Goal: Task Accomplishment & Management: Use online tool/utility

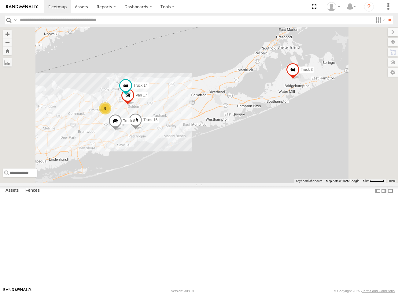
scroll to position [6, 0]
click at [0, 0] on div "All Assets" at bounding box center [0, 0] width 0 height 0
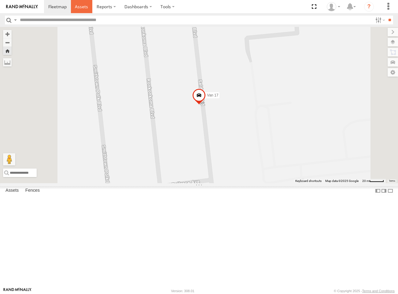
click at [79, 9] on span at bounding box center [81, 7] width 13 height 6
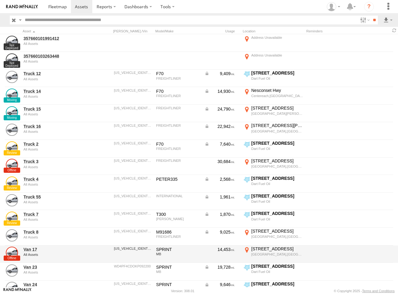
click at [32, 253] on div "Van 17 All Assets" at bounding box center [53, 254] width 61 height 17
click at [266, 251] on div "[STREET_ADDRESS]" at bounding box center [277, 249] width 52 height 6
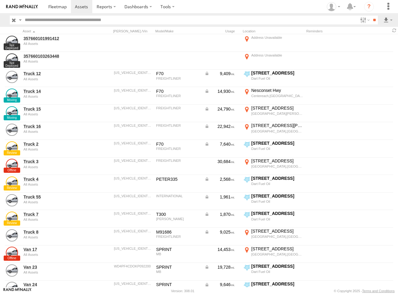
click at [0, 0] on label "×" at bounding box center [0, 0] width 0 height 0
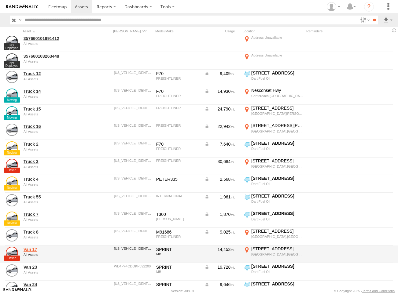
click at [34, 252] on link "Van 17" at bounding box center [53, 250] width 59 height 6
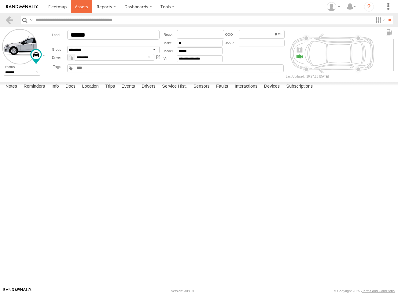
click at [82, 2] on link at bounding box center [82, 6] width 22 height 13
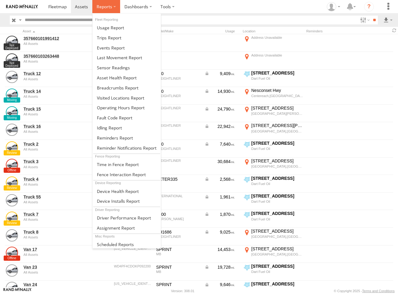
click at [101, 7] on span at bounding box center [105, 7] width 16 height 6
click at [108, 41] on link at bounding box center [127, 38] width 68 height 10
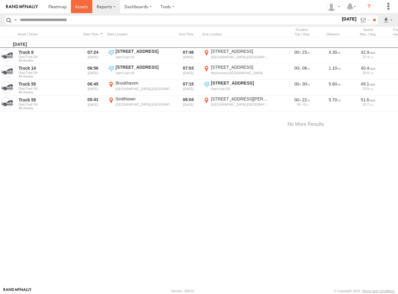
click at [88, 5] on link at bounding box center [82, 6] width 22 height 13
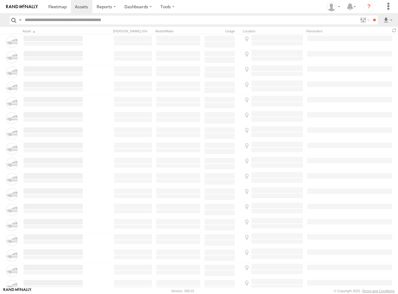
click at [37, 4] on link at bounding box center [22, 6] width 44 height 13
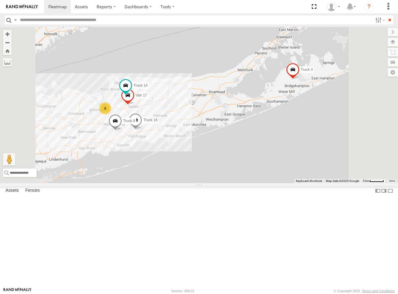
click at [0, 0] on span at bounding box center [0, 0] width 0 height 0
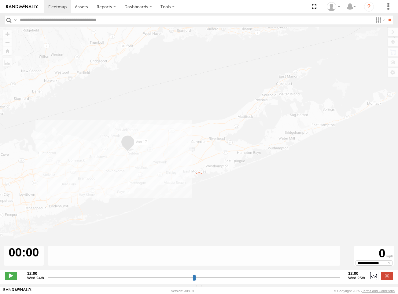
type input "**********"
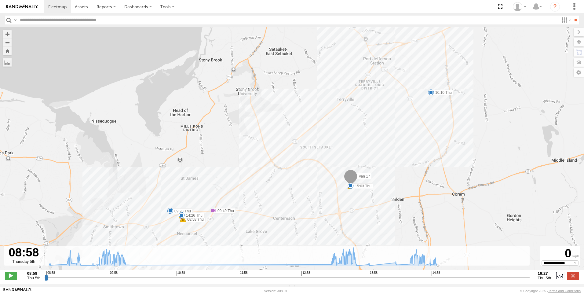
click at [32, 7] on img at bounding box center [22, 7] width 32 height 4
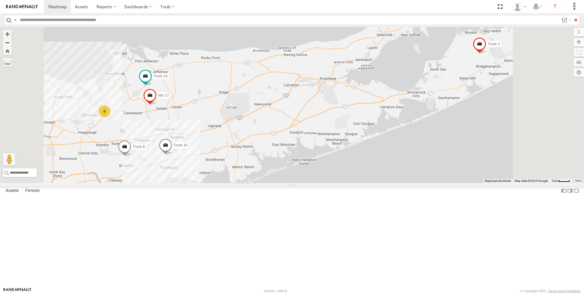
click at [0, 0] on span at bounding box center [0, 0] width 0 height 0
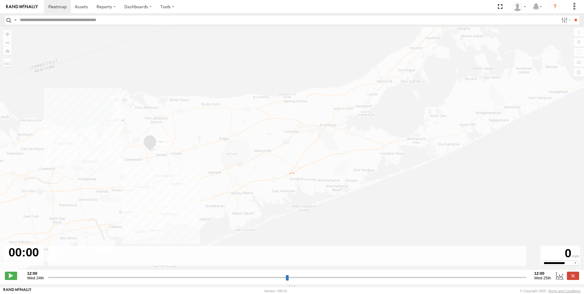
type input "**********"
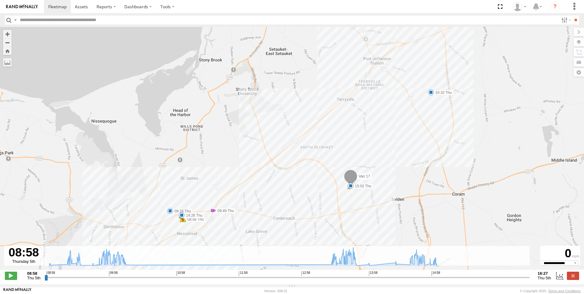
click at [29, 7] on img at bounding box center [22, 7] width 32 height 4
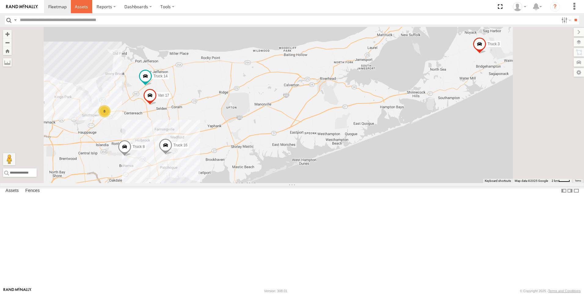
click at [82, 7] on span at bounding box center [81, 7] width 13 height 6
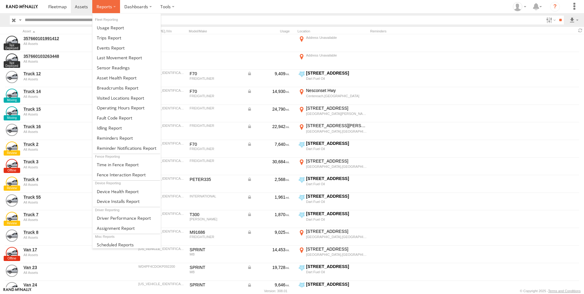
click at [113, 8] on label at bounding box center [106, 6] width 28 height 13
click at [112, 37] on span at bounding box center [109, 38] width 24 height 6
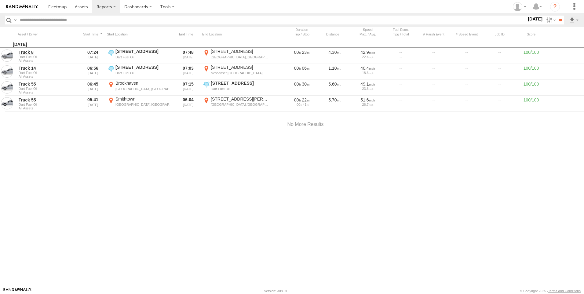
click at [531, 19] on label "19 Sep 25" at bounding box center [535, 19] width 17 height 7
click at [0, 0] on label at bounding box center [0, 0] width 0 height 0
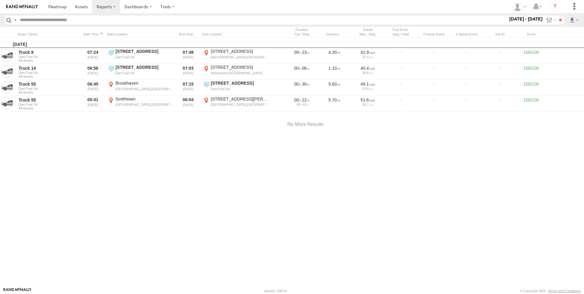
click at [0, 0] on label at bounding box center [0, 0] width 0 height 0
click at [560, 22] on input "**" at bounding box center [560, 20] width 7 height 9
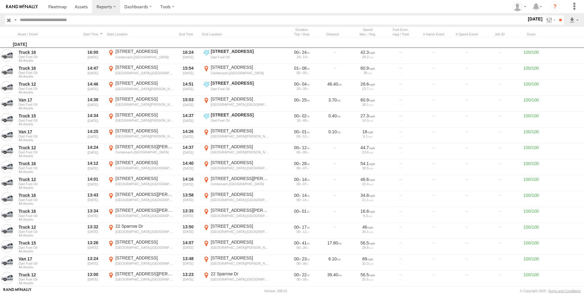
click at [533, 19] on label "5 Jun 25" at bounding box center [535, 19] width 17 height 7
click at [0, 0] on label at bounding box center [0, 0] width 0 height 0
click at [557, 22] on input "**" at bounding box center [560, 20] width 7 height 9
click at [544, 20] on label at bounding box center [550, 20] width 13 height 9
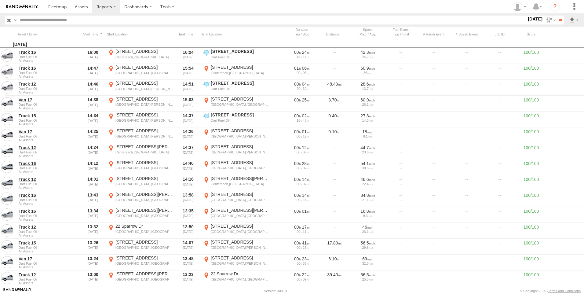
click at [0, 0] on label at bounding box center [0, 0] width 0 height 0
click at [560, 21] on input "**" at bounding box center [560, 20] width 7 height 9
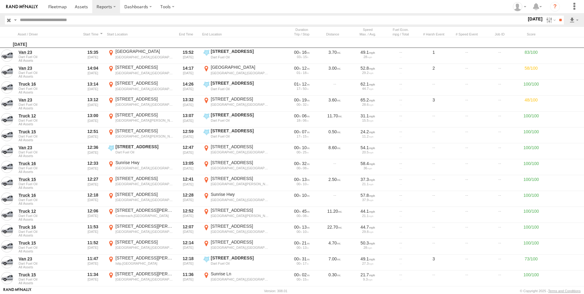
click at [30, 6] on img at bounding box center [22, 7] width 32 height 4
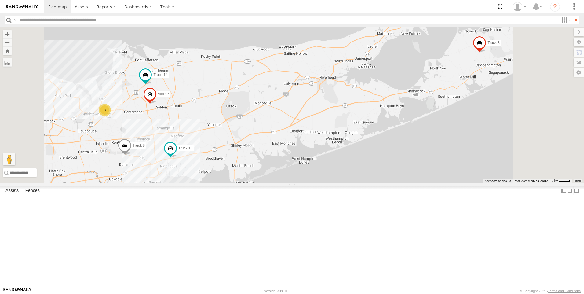
click at [0, 0] on span at bounding box center [0, 0] width 0 height 0
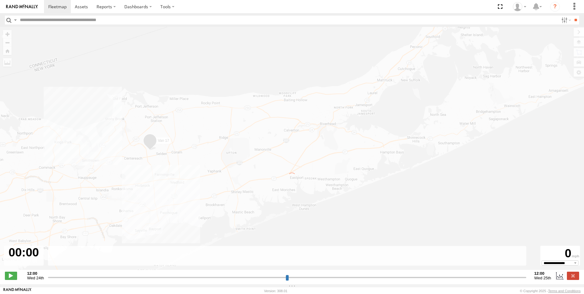
type input "**********"
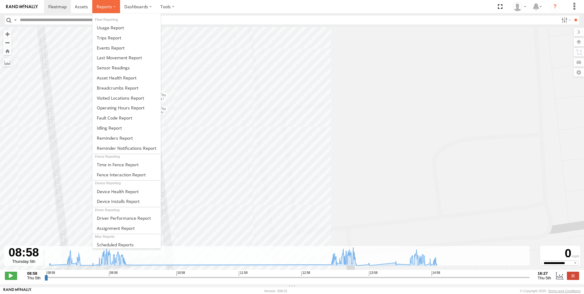
click at [110, 9] on span at bounding box center [105, 7] width 16 height 6
click at [109, 39] on span at bounding box center [109, 38] width 24 height 6
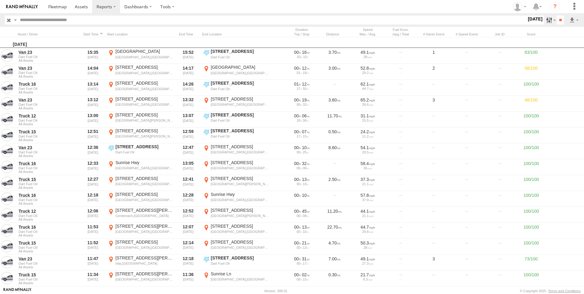
click at [545, 20] on label at bounding box center [550, 20] width 13 height 9
click at [0, 0] on label at bounding box center [0, 0] width 0 height 0
click at [554, 18] on label at bounding box center [550, 20] width 13 height 9
click at [559, 21] on input "**" at bounding box center [560, 20] width 7 height 9
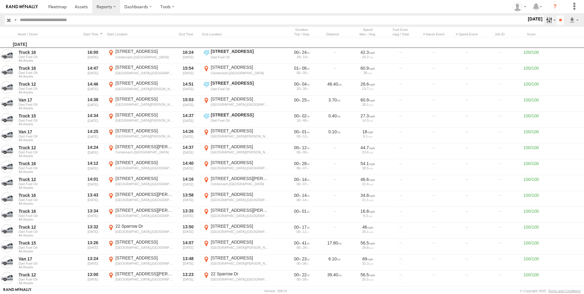
click at [544, 20] on label at bounding box center [550, 20] width 13 height 9
